Goal: Information Seeking & Learning: Learn about a topic

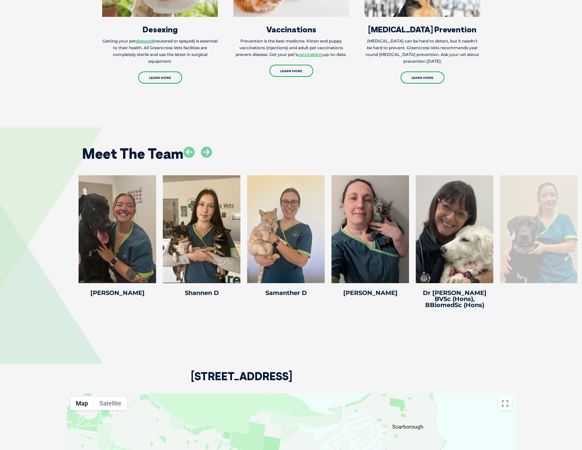
scroll to position [1108, 0]
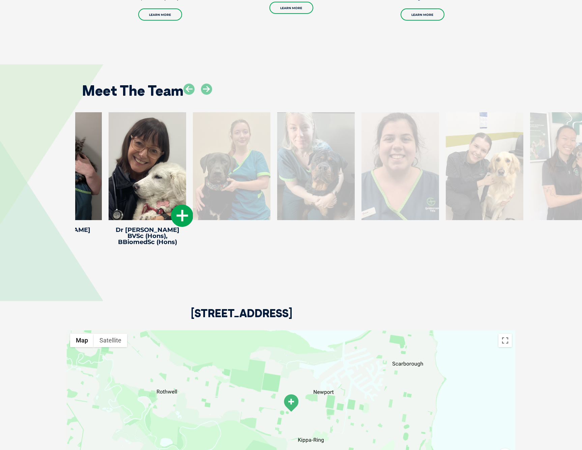
drag, startPoint x: 456, startPoint y: 169, endPoint x: 162, endPoint y: 125, distance: 296.4
click at [162, 125] on div at bounding box center [148, 166] width 78 height 108
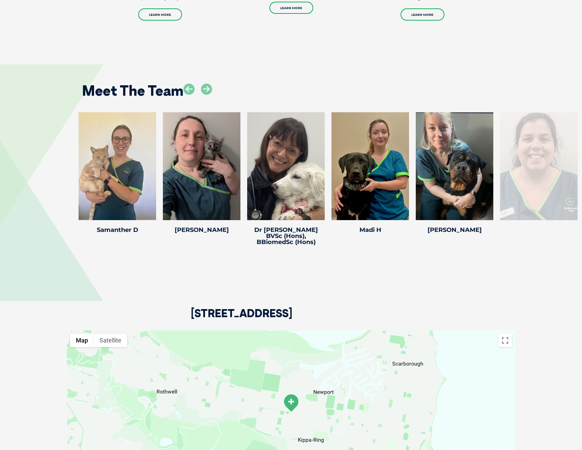
drag, startPoint x: 443, startPoint y: 162, endPoint x: 141, endPoint y: 105, distance: 307.4
click at [145, 105] on div "Meet The Team Dr Rowena S Dr Rowena S Veterinarian Outside of work, Rowena enjo…" at bounding box center [291, 159] width 582 height 231
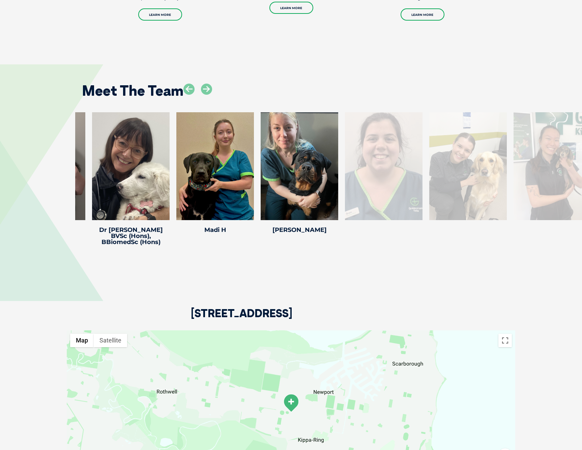
drag, startPoint x: 530, startPoint y: 159, endPoint x: 357, endPoint y: 124, distance: 176.4
click at [357, 124] on div at bounding box center [384, 166] width 78 height 108
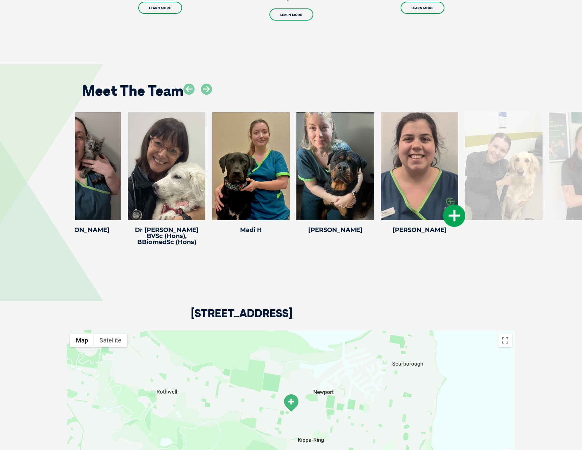
drag, startPoint x: 469, startPoint y: 149, endPoint x: 325, endPoint y: 119, distance: 147.2
click at [381, 118] on div at bounding box center [420, 166] width 78 height 108
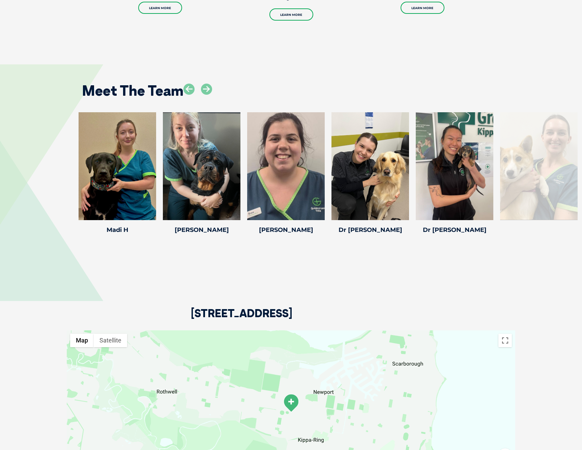
drag, startPoint x: 374, startPoint y: 125, endPoint x: 243, endPoint y: 108, distance: 131.6
click at [226, 100] on div "Meet The Team Dr Rowena S Dr Rowena S Veterinarian Outside of work, Rowena enjo…" at bounding box center [291, 159] width 582 height 231
click at [461, 137] on div at bounding box center [455, 166] width 78 height 108
drag, startPoint x: 461, startPoint y: 137, endPoint x: 341, endPoint y: 137, distance: 120.3
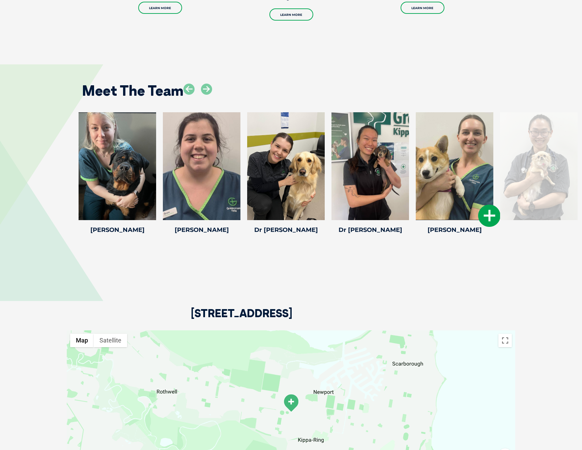
drag, startPoint x: 505, startPoint y: 149, endPoint x: 325, endPoint y: 119, distance: 182.1
click at [500, 122] on div at bounding box center [539, 166] width 78 height 108
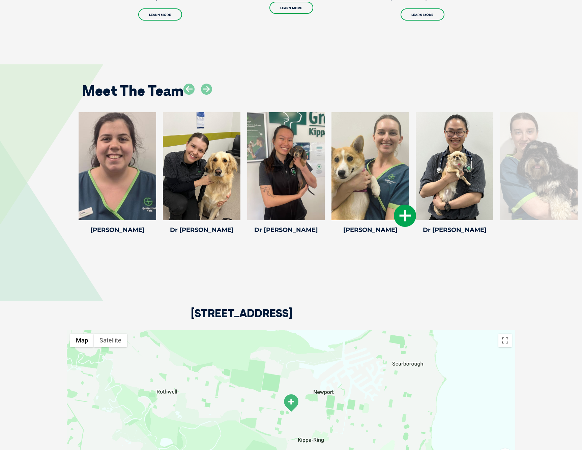
drag, startPoint x: 431, startPoint y: 249, endPoint x: 341, endPoint y: 228, distance: 92.8
click at [339, 229] on div "Meet The Team Dr Rowena S Dr Rowena S Veterinarian Outside of work, Rowena enjo…" at bounding box center [291, 159] width 582 height 231
drag, startPoint x: 494, startPoint y: 102, endPoint x: 366, endPoint y: 111, distance: 129.1
click at [357, 101] on div "Meet The Team" at bounding box center [290, 88] width 431 height 34
click at [206, 87] on icon at bounding box center [206, 89] width 11 height 11
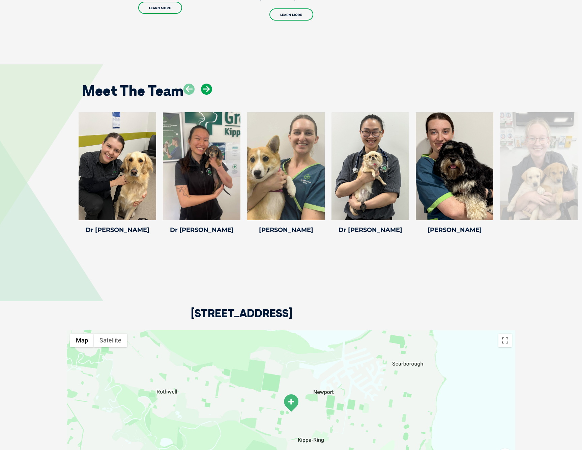
click at [206, 87] on icon at bounding box center [206, 89] width 11 height 11
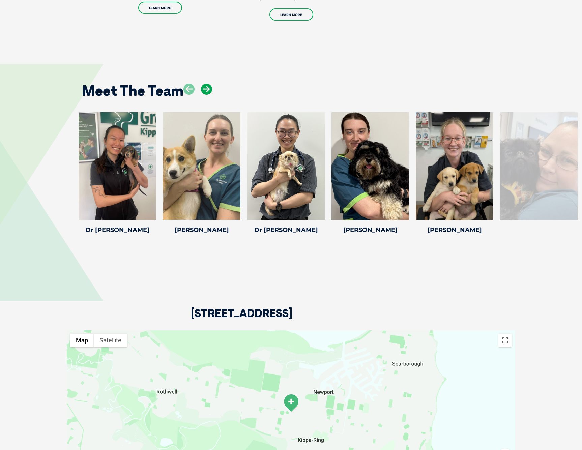
click at [206, 87] on icon at bounding box center [206, 89] width 11 height 11
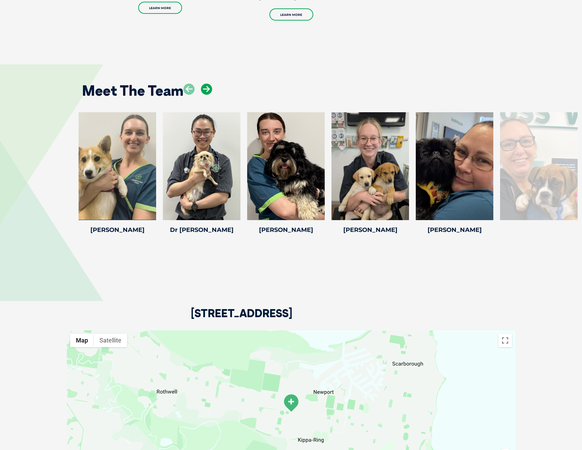
click at [207, 87] on icon at bounding box center [206, 89] width 11 height 11
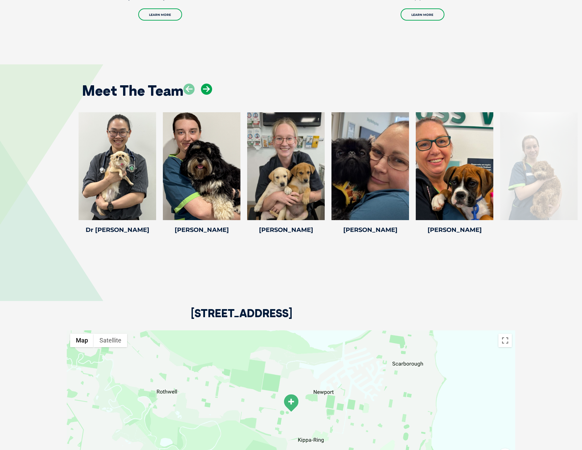
click at [207, 87] on icon at bounding box center [206, 89] width 11 height 11
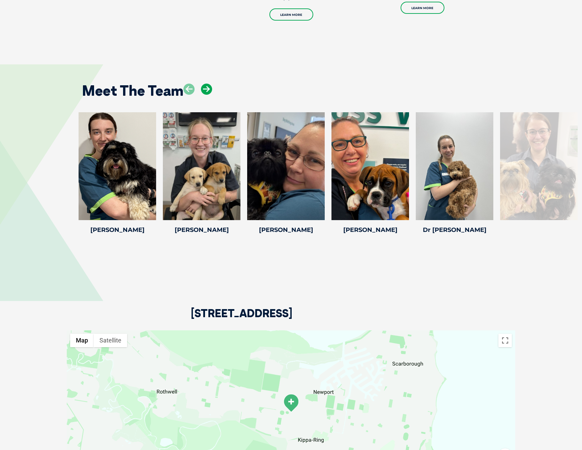
click at [207, 87] on icon at bounding box center [206, 89] width 11 height 11
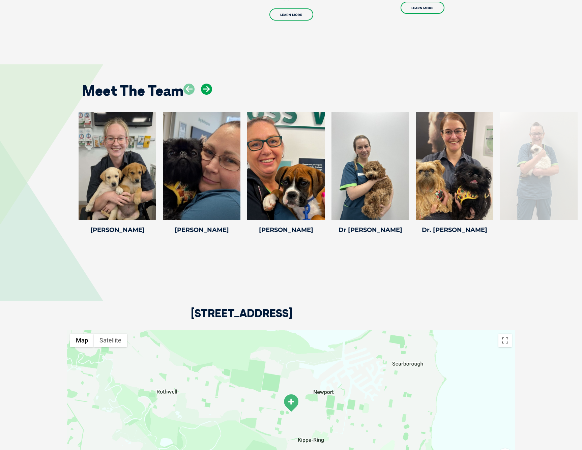
click at [207, 87] on icon at bounding box center [206, 89] width 11 height 11
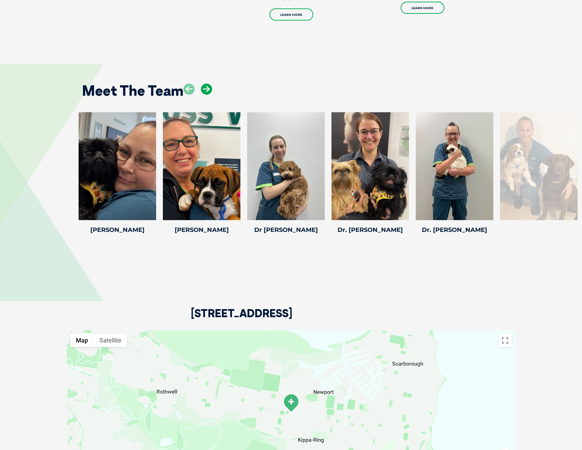
click at [207, 87] on icon at bounding box center [206, 89] width 11 height 11
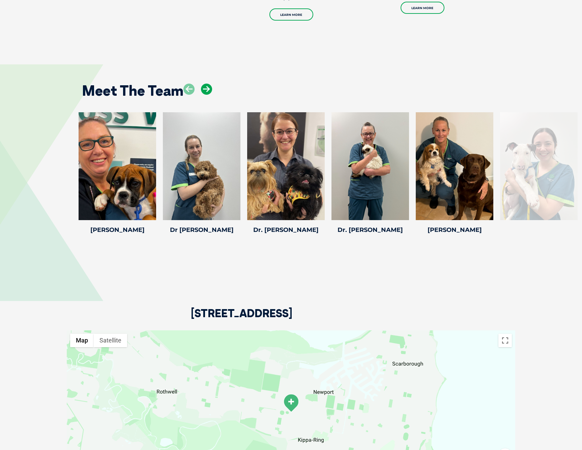
click at [207, 87] on icon at bounding box center [206, 89] width 11 height 11
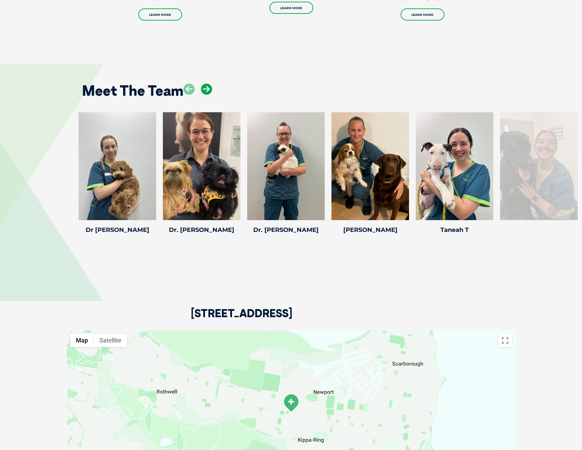
click at [207, 87] on icon at bounding box center [206, 89] width 11 height 11
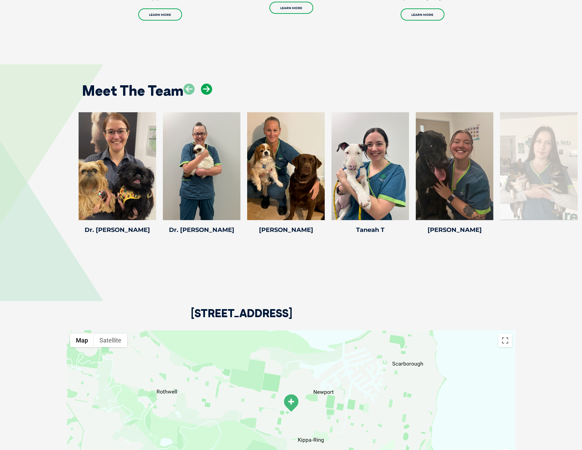
click at [207, 87] on icon at bounding box center [206, 89] width 11 height 11
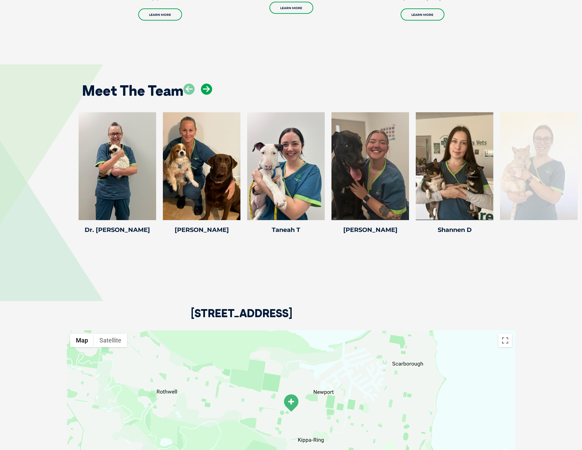
click at [207, 87] on icon at bounding box center [206, 89] width 11 height 11
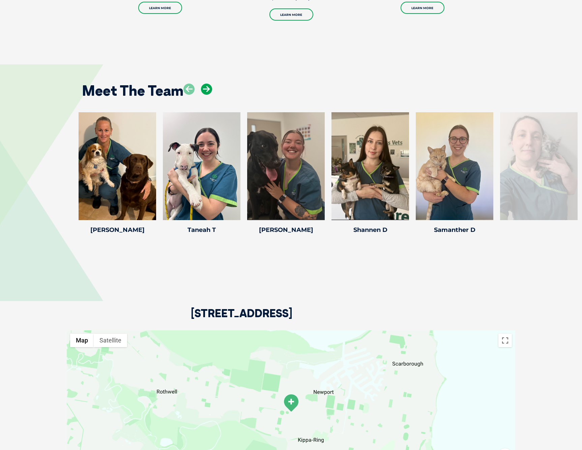
click at [207, 87] on icon at bounding box center [206, 89] width 11 height 11
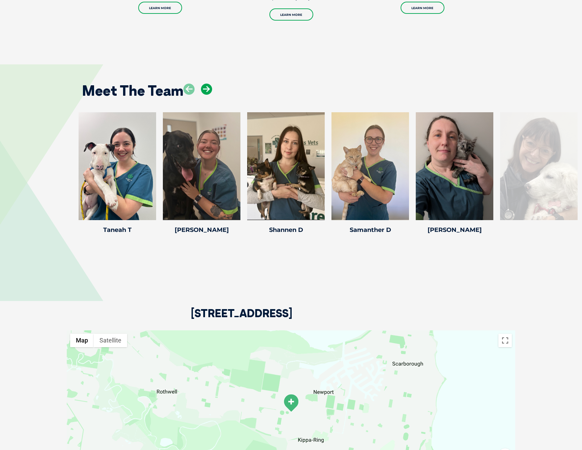
click at [207, 87] on icon at bounding box center [206, 89] width 11 height 11
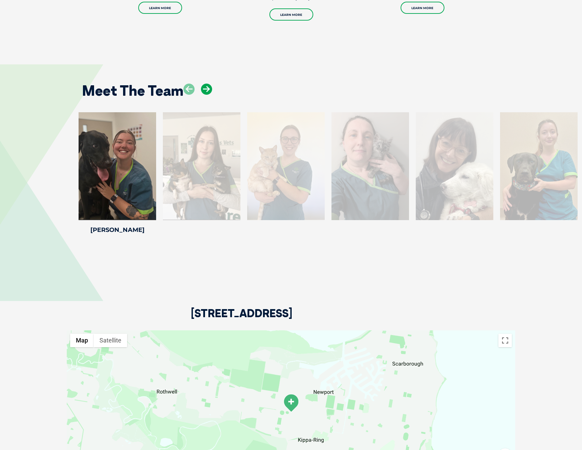
click at [207, 87] on icon at bounding box center [206, 89] width 11 height 11
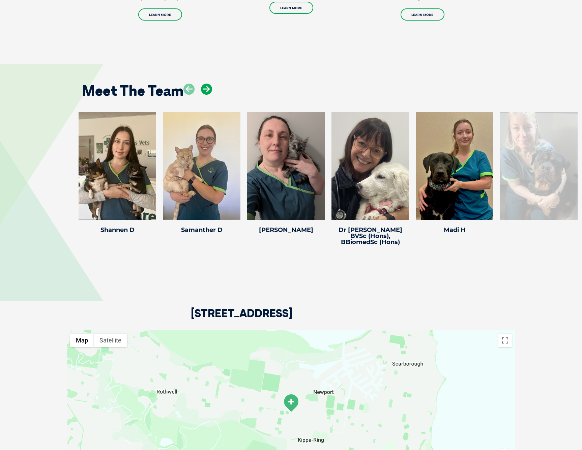
click at [207, 87] on icon at bounding box center [206, 89] width 11 height 11
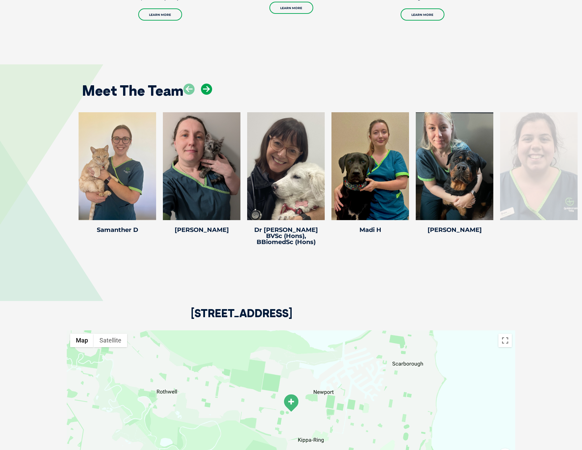
click at [207, 87] on icon at bounding box center [206, 89] width 11 height 11
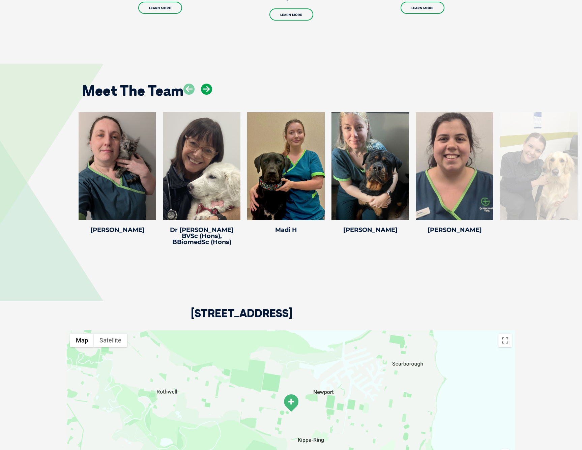
click at [207, 87] on icon at bounding box center [206, 89] width 11 height 11
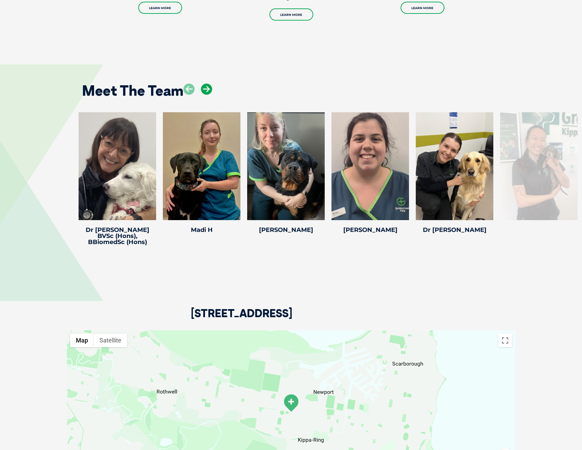
click at [207, 87] on icon at bounding box center [206, 89] width 11 height 11
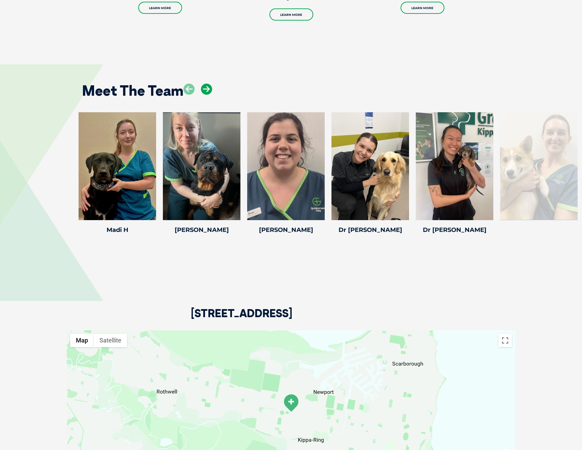
click at [207, 87] on icon at bounding box center [206, 89] width 11 height 11
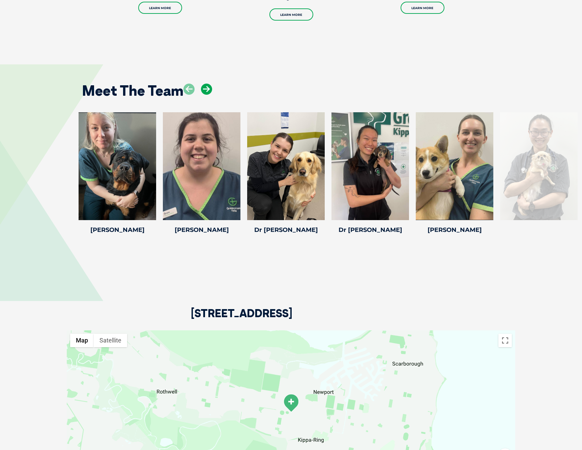
click at [207, 87] on icon at bounding box center [206, 89] width 11 height 11
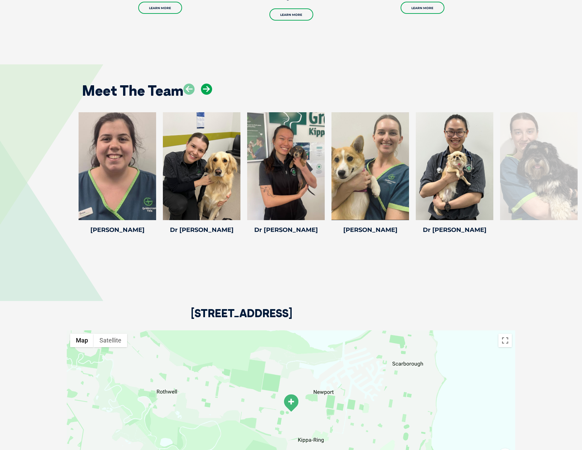
click at [207, 87] on icon at bounding box center [206, 89] width 11 height 11
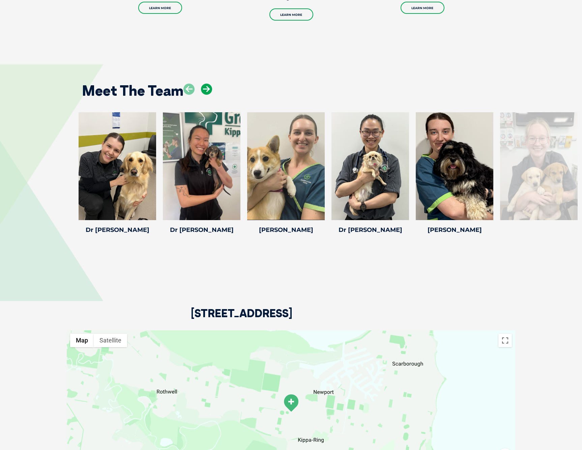
click at [207, 87] on icon at bounding box center [206, 89] width 11 height 11
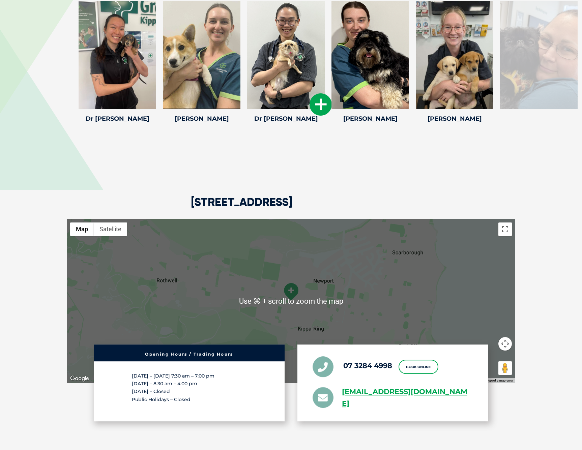
scroll to position [1417, 0]
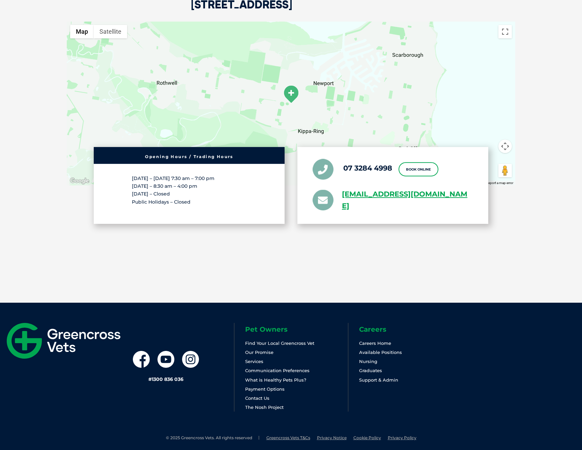
drag, startPoint x: 164, startPoint y: 184, endPoint x: 199, endPoint y: 185, distance: 35.1
click at [199, 185] on p "Monday – Friday 7:30 am – 7:00 pm Saturday – 8:30 am – 4:00 pm Sunday – Closed …" at bounding box center [189, 190] width 115 height 31
click at [214, 244] on div "381 Anzac Ave, Kippa-Ring QLD 4021 ← Move left → Move right ↑ Move up ↓ Move do…" at bounding box center [291, 101] width 462 height 323
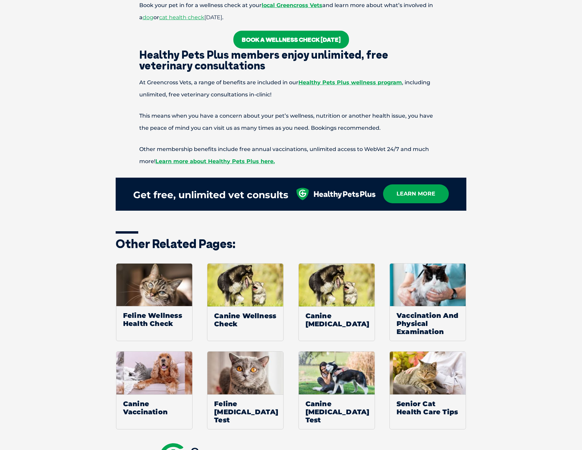
scroll to position [744, 0]
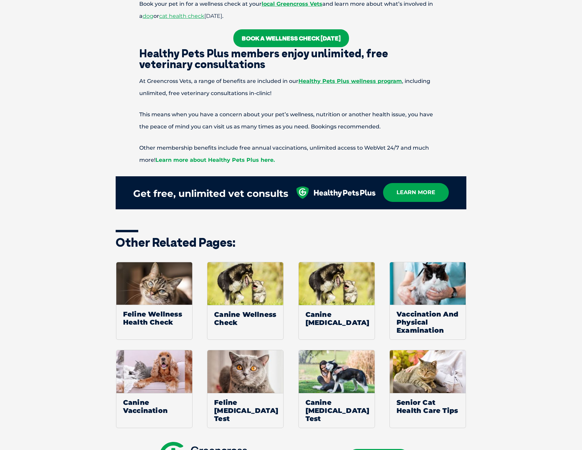
click at [251, 158] on link "Learn more about Healthy Pets Plus here." at bounding box center [214, 160] width 119 height 6
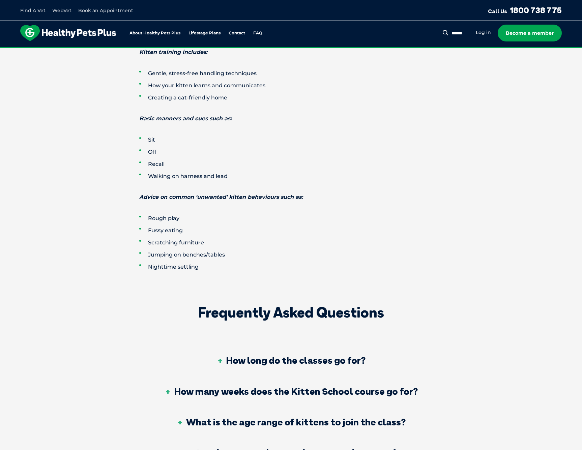
scroll to position [1341, 0]
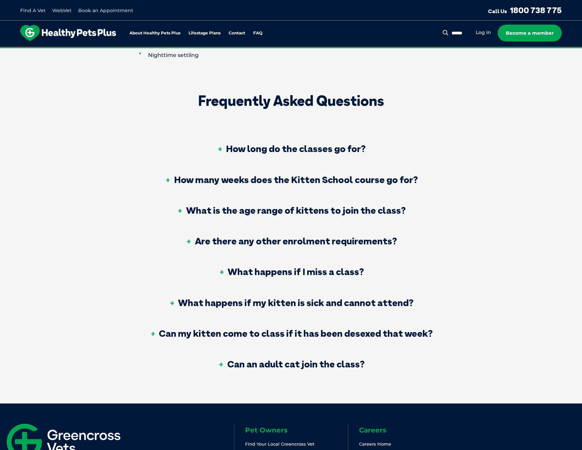
click at [221, 147] on h3 "How long do the classes go for?" at bounding box center [290, 148] width 149 height 9
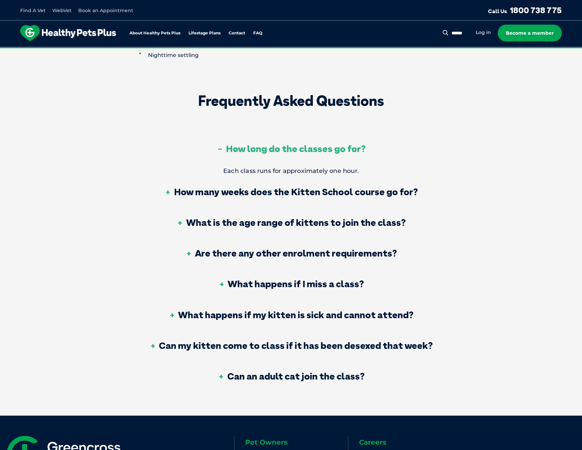
click at [221, 147] on h3 "How long do the classes go for?" at bounding box center [290, 148] width 149 height 9
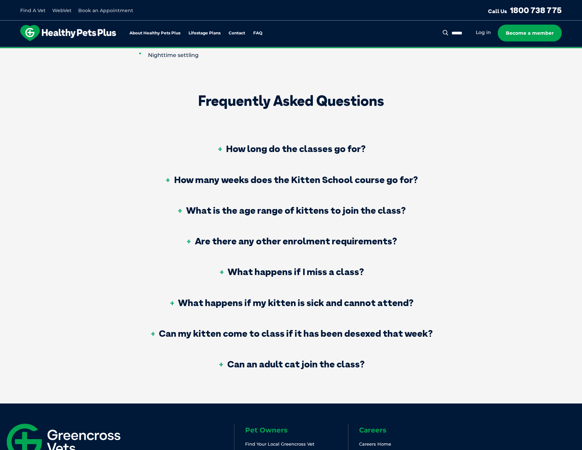
click at [162, 179] on div "How many weeks does the Kitten School course go for?" at bounding box center [291, 180] width 285 height 31
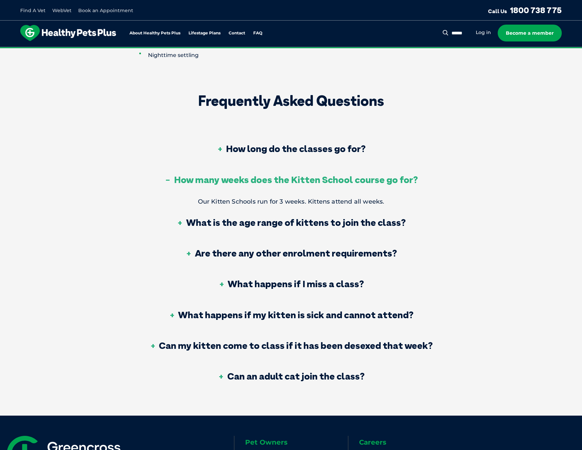
click at [162, 179] on div "How many weeks does the Kitten School course go for?" at bounding box center [291, 180] width 285 height 31
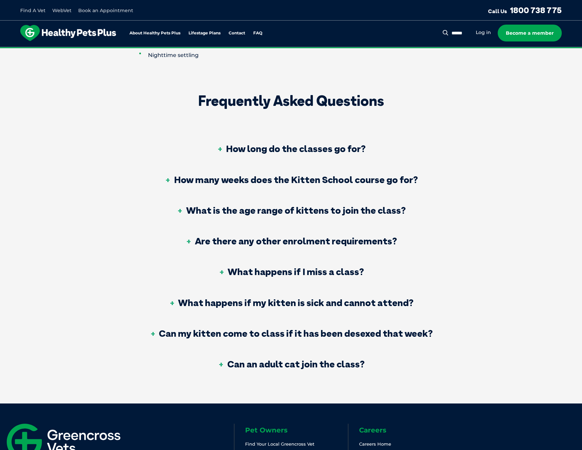
click at [190, 238] on h3 "Are there any other enrolment requirements?" at bounding box center [290, 240] width 211 height 9
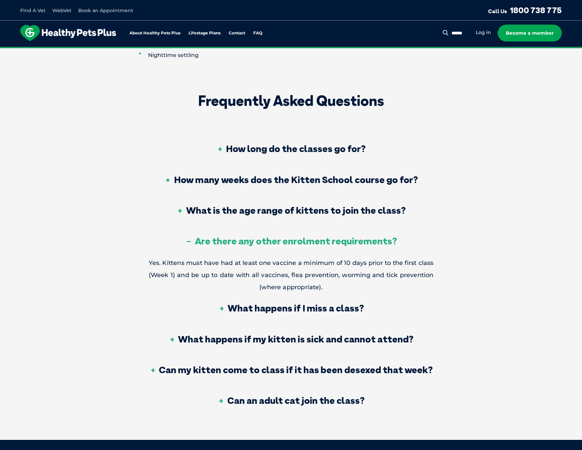
click at [190, 238] on h3 "Are there any other enrolment requirements?" at bounding box center [290, 240] width 211 height 9
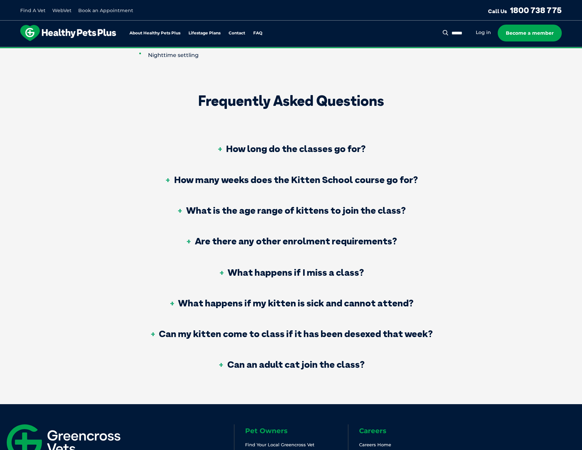
click at [190, 238] on h3 "Are there any other enrolment requirements?" at bounding box center [290, 240] width 211 height 9
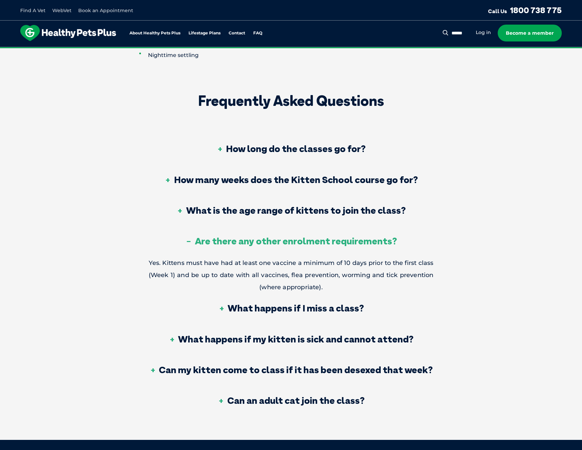
click at [190, 238] on h3 "Are there any other enrolment requirements?" at bounding box center [290, 240] width 211 height 9
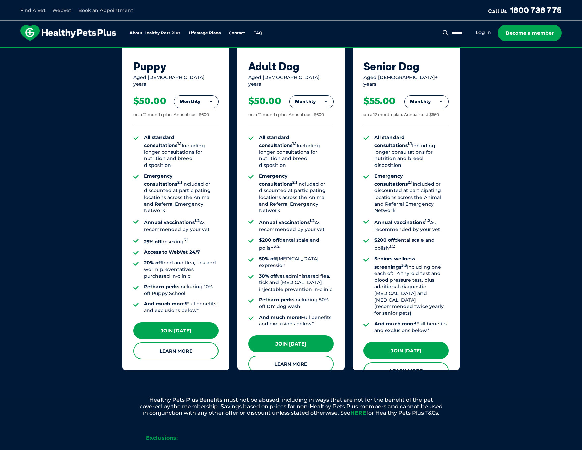
scroll to position [258, 0]
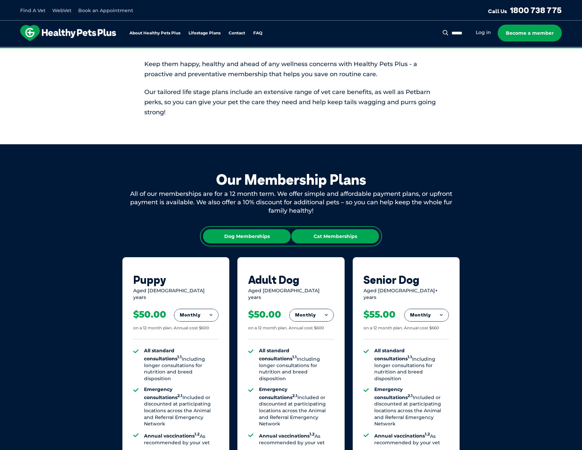
click at [325, 231] on div "Cat Memberships" at bounding box center [335, 236] width 88 height 14
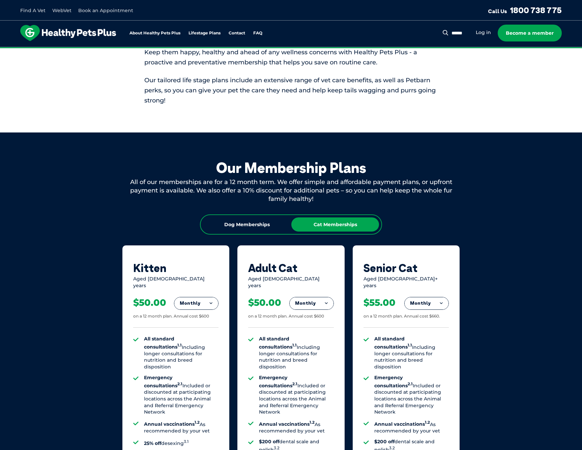
click at [202, 299] on button "Monthly" at bounding box center [196, 303] width 44 height 12
click at [201, 313] on li "Fortnightly" at bounding box center [196, 317] width 44 height 16
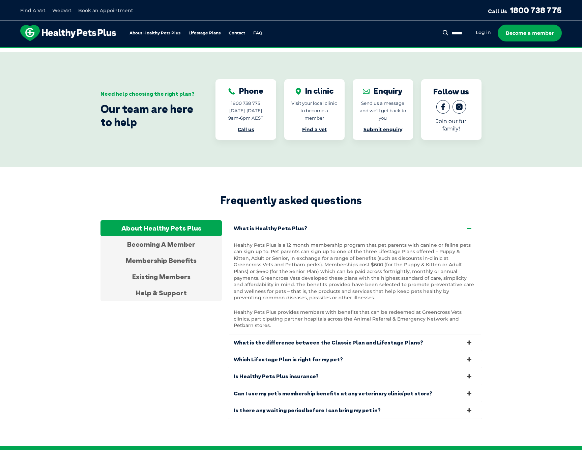
scroll to position [1154, 0]
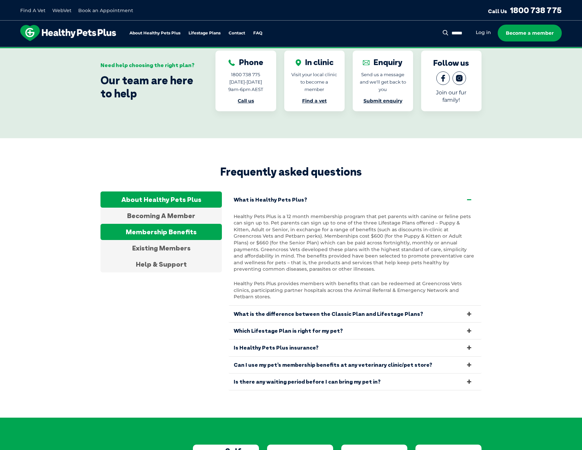
click at [177, 224] on div "Membership Benefits" at bounding box center [160, 232] width 121 height 16
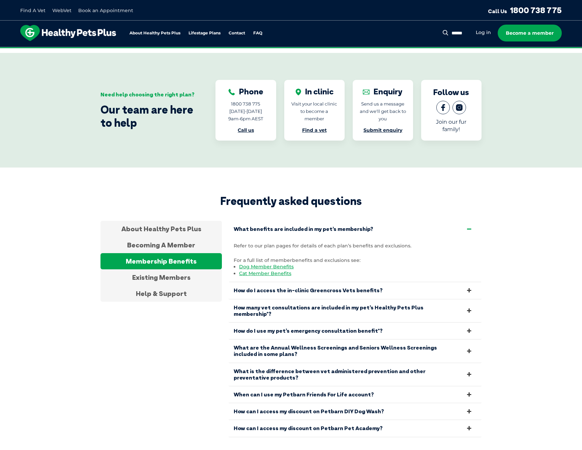
scroll to position [1176, 0]
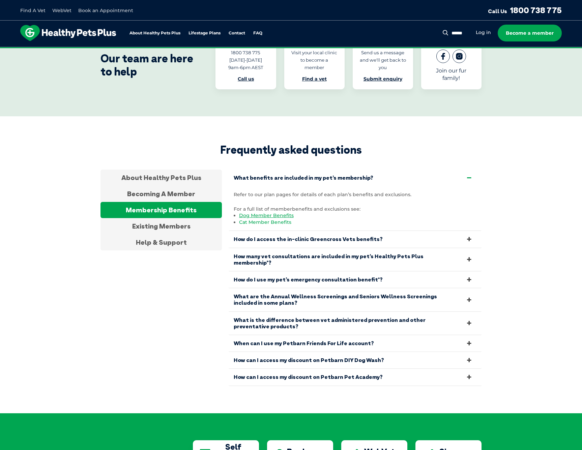
click at [264, 219] on link "Cat Member Benefits" at bounding box center [265, 222] width 52 height 6
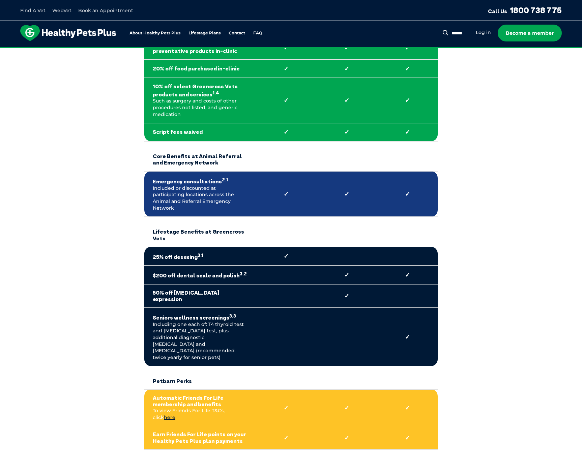
scroll to position [272, 0]
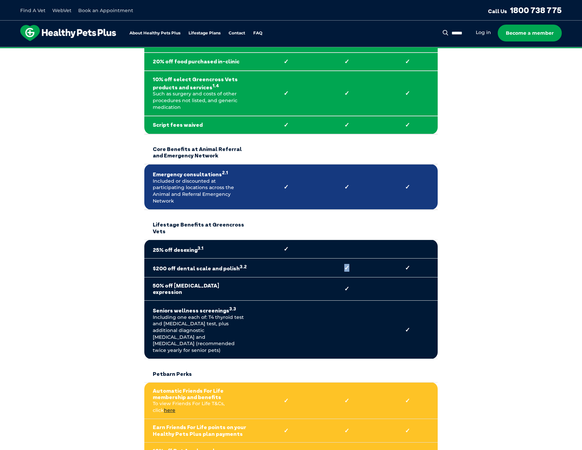
drag, startPoint x: 343, startPoint y: 249, endPoint x: 366, endPoint y: 251, distance: 23.7
click at [366, 264] on strong "✓" at bounding box center [347, 267] width 44 height 7
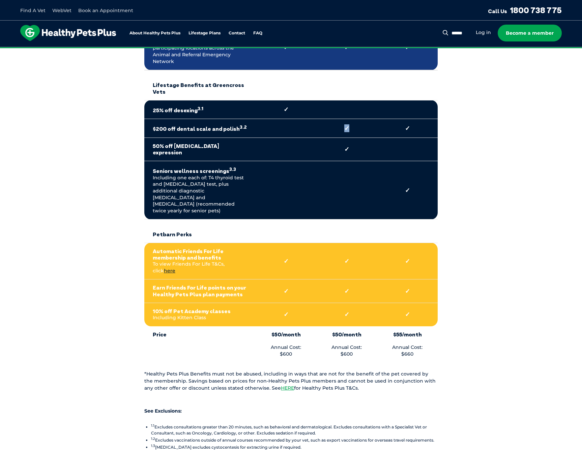
scroll to position [550, 0]
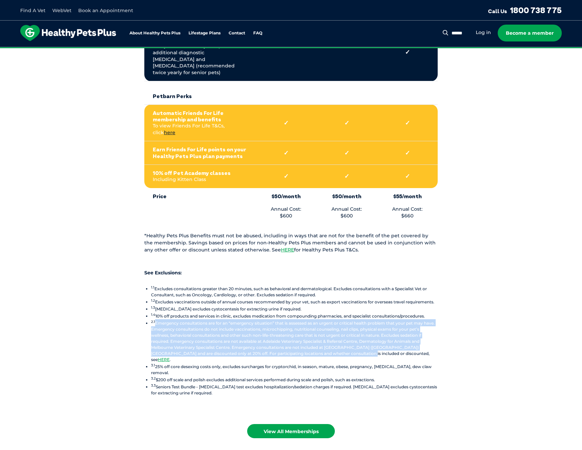
drag, startPoint x: 156, startPoint y: 284, endPoint x: 345, endPoint y: 310, distance: 191.2
click at [345, 319] on li "2.1 Emergency consultations are for an “emergency situation” that is assessed a…" at bounding box center [294, 340] width 286 height 43
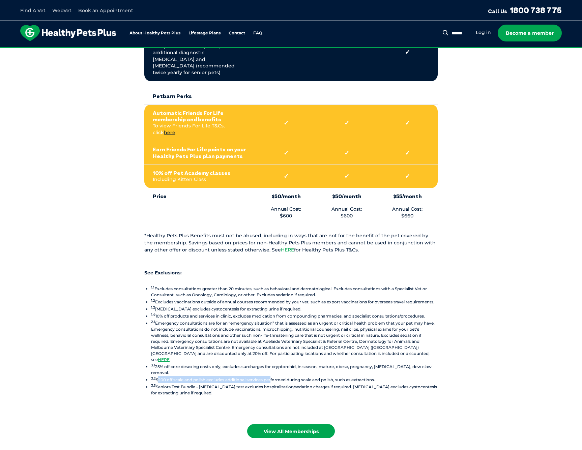
drag, startPoint x: 158, startPoint y: 332, endPoint x: 271, endPoint y: 334, distance: 113.6
click at [271, 376] on li "3.2 $200 off scale and polish excludes additional services performed during sca…" at bounding box center [294, 379] width 286 height 7
click at [207, 363] on li "3.1 25% off core desexing costs only, excludes surcharges for cryptorchid, in s…" at bounding box center [294, 369] width 286 height 13
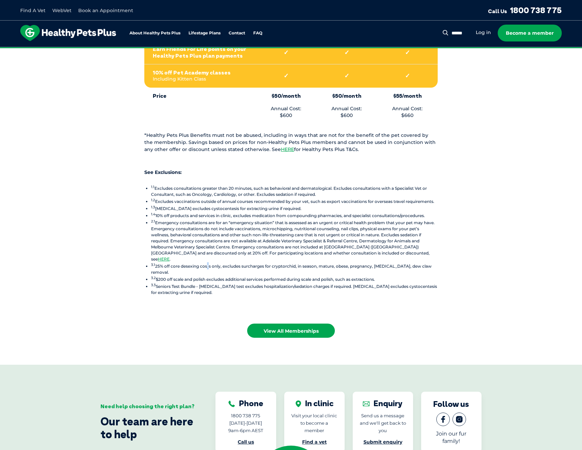
scroll to position [785, 0]
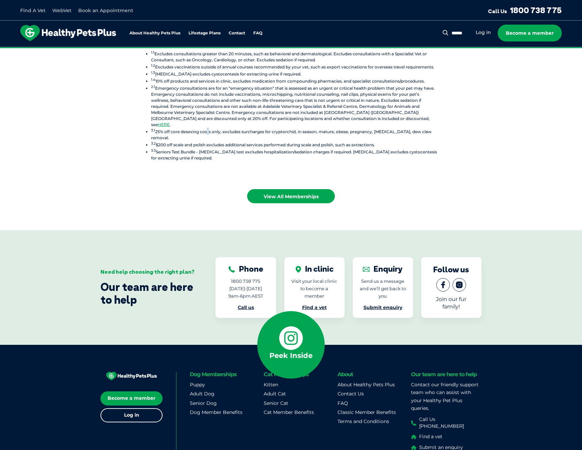
click at [298, 326] on icon at bounding box center [291, 338] width 24 height 24
click at [271, 382] on link "Kitten" at bounding box center [271, 385] width 14 height 6
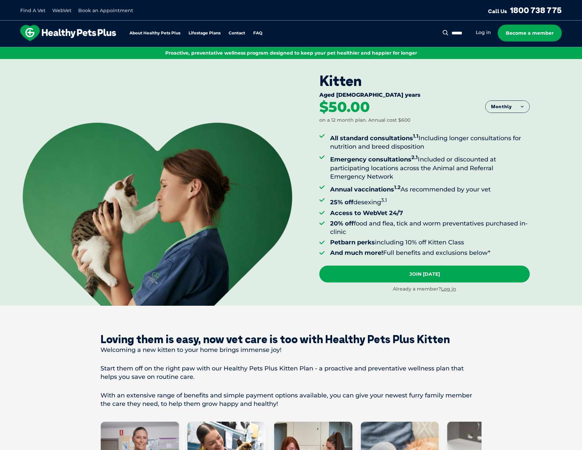
click at [495, 110] on button "Monthly" at bounding box center [507, 107] width 44 height 12
click at [500, 156] on li "Yearly" at bounding box center [507, 158] width 44 height 17
click at [504, 101] on button "Yearly" at bounding box center [507, 107] width 44 height 12
click at [504, 142] on li "Monthly" at bounding box center [507, 140] width 44 height 17
click at [505, 107] on button "Monthly" at bounding box center [507, 107] width 44 height 12
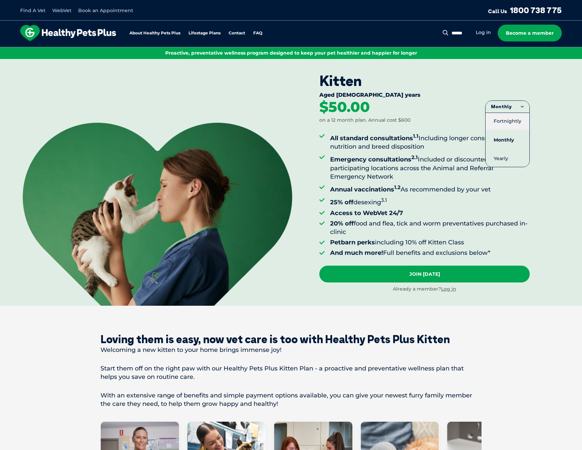
click at [503, 123] on li "Fortnightly" at bounding box center [507, 121] width 44 height 17
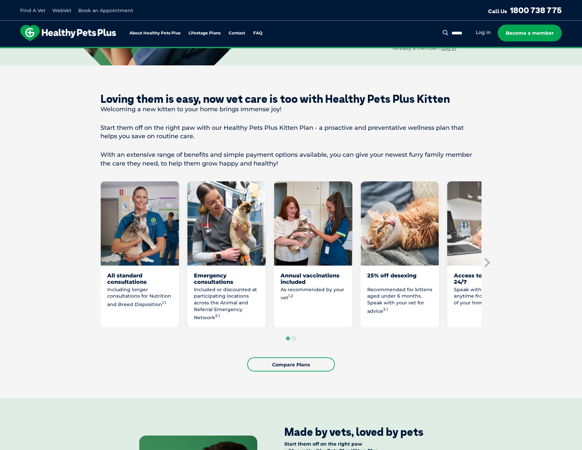
scroll to position [368, 0]
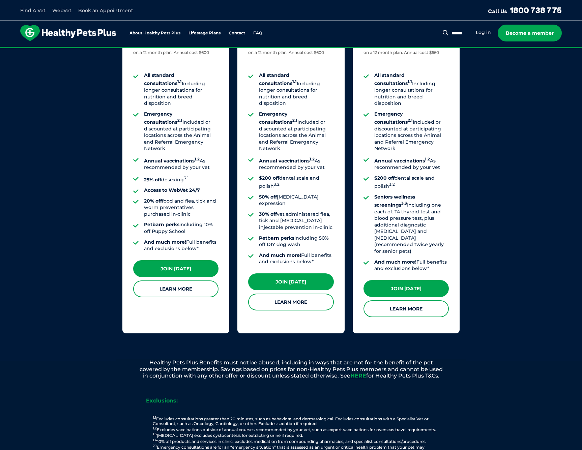
scroll to position [325, 0]
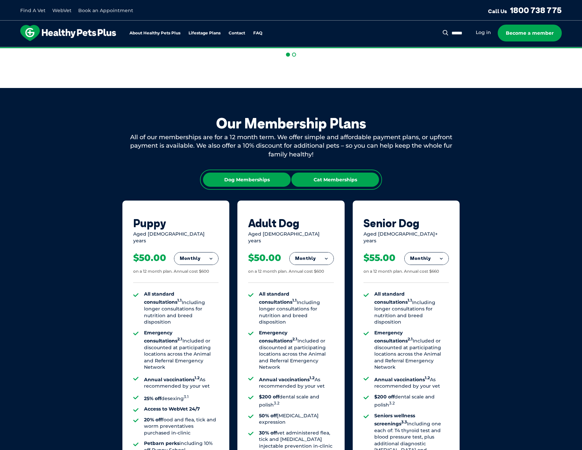
click at [342, 174] on div "Cat Memberships" at bounding box center [335, 180] width 88 height 14
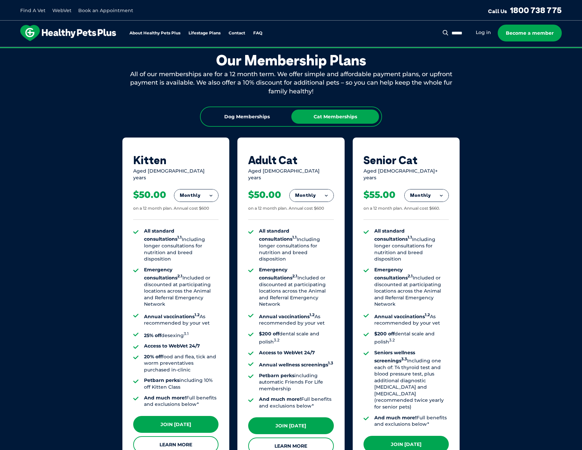
scroll to position [460, 0]
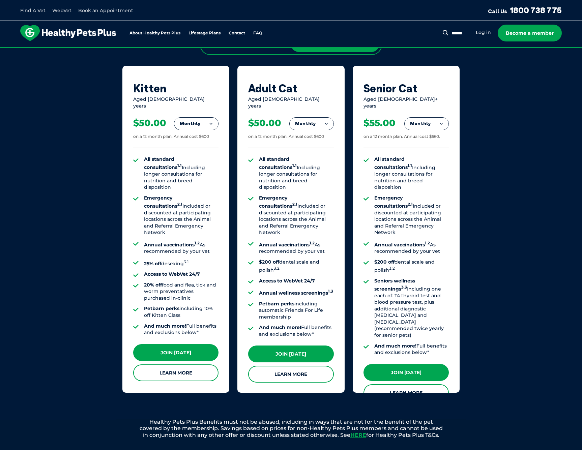
click at [321, 118] on button "Monthly" at bounding box center [312, 124] width 44 height 12
click at [305, 162] on li "Yearly" at bounding box center [312, 170] width 44 height 16
click at [305, 118] on button "Yearly" at bounding box center [312, 124] width 44 height 12
click at [312, 146] on li "Monthly" at bounding box center [312, 154] width 44 height 16
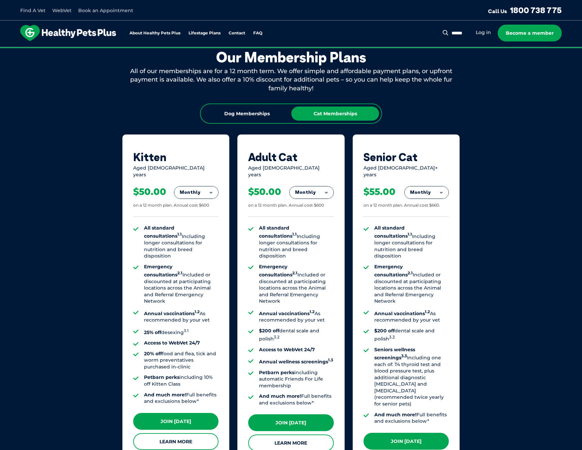
scroll to position [165, 0]
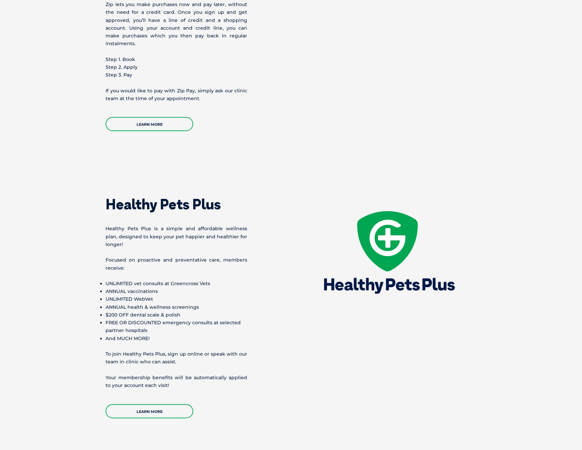
scroll to position [900, 0]
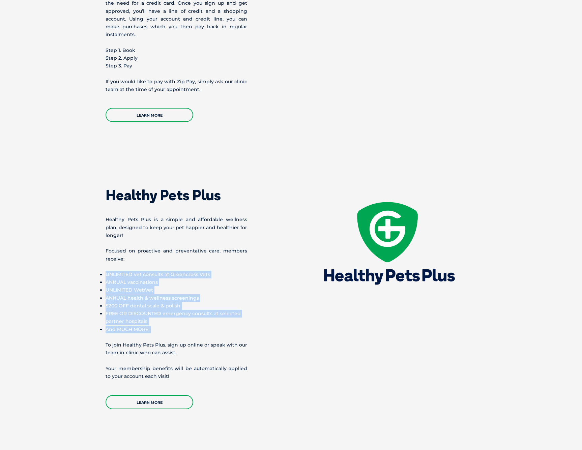
drag, startPoint x: 102, startPoint y: 263, endPoint x: 208, endPoint y: 324, distance: 122.0
click at [194, 324] on div "Healthy Pets Plus Healthy Pets Plus is a simple and affordable wellness plan, d…" at bounding box center [291, 292] width 384 height 233
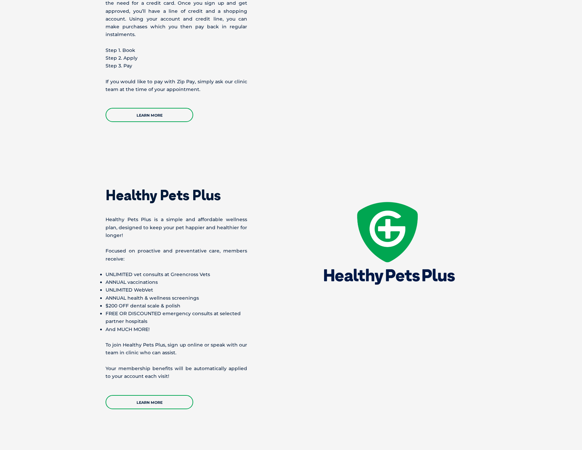
click at [295, 324] on div "Healthy Pets Plus Healthy Pets Plus is a simple and affordable wellness plan, d…" at bounding box center [291, 292] width 384 height 233
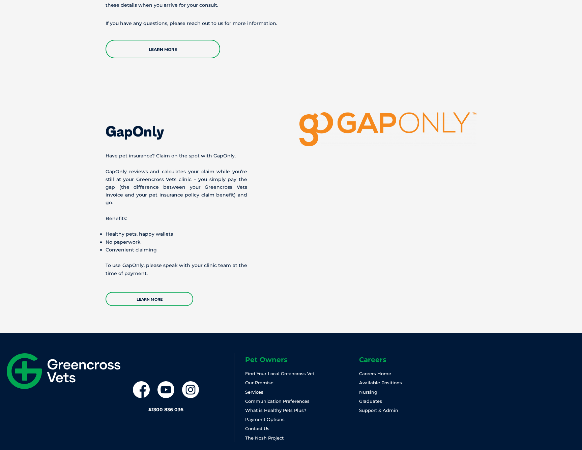
scroll to position [1461, 0]
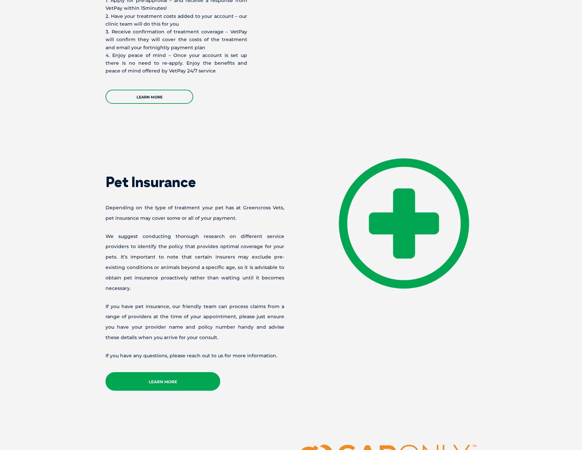
click at [155, 372] on link "Learn More" at bounding box center [162, 381] width 115 height 19
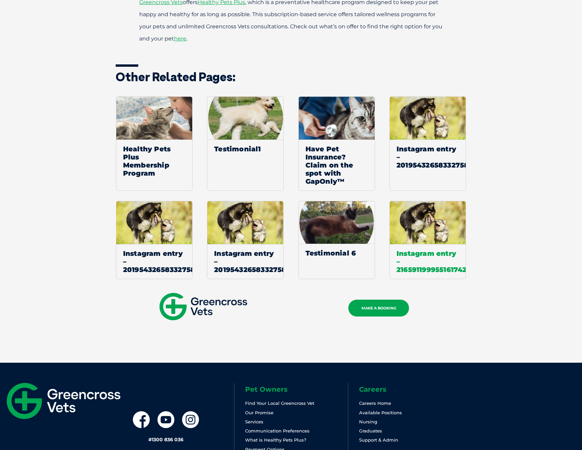
scroll to position [1318, 0]
